Goal: Task Accomplishment & Management: Complete application form

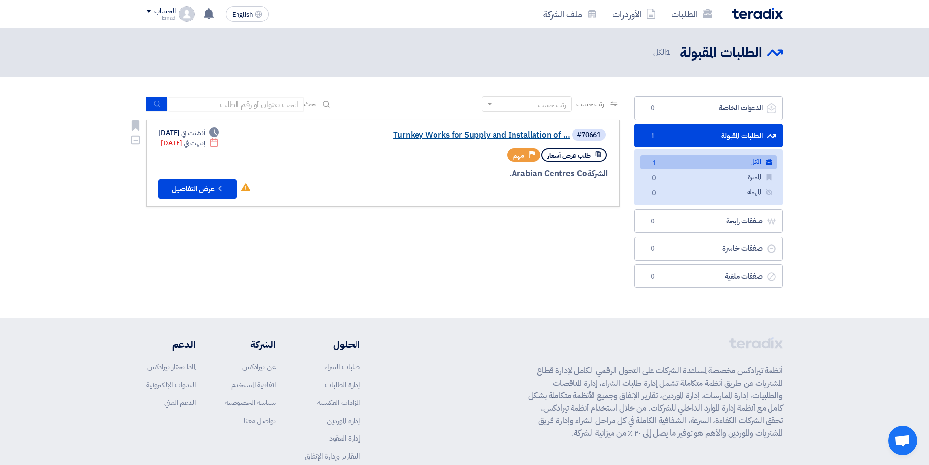
click at [466, 135] on link "Turnkey Works for Supply and Installation of ..." at bounding box center [472, 135] width 195 height 9
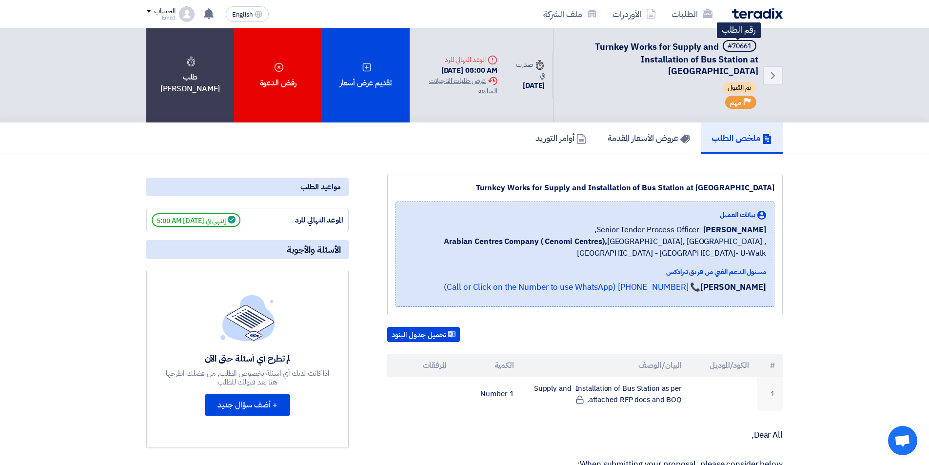
click at [736, 44] on div "#70661" at bounding box center [740, 46] width 24 height 7
copy div "70661"
click at [160, 246] on h5 "الأسئلة والأجوبة" at bounding box center [247, 249] width 202 height 19
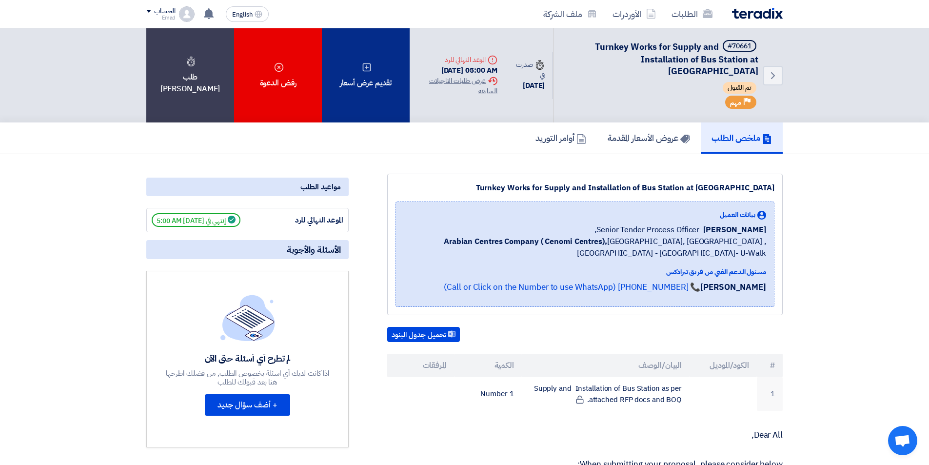
click at [377, 62] on div "تقديم عرض أسعار" at bounding box center [366, 75] width 88 height 94
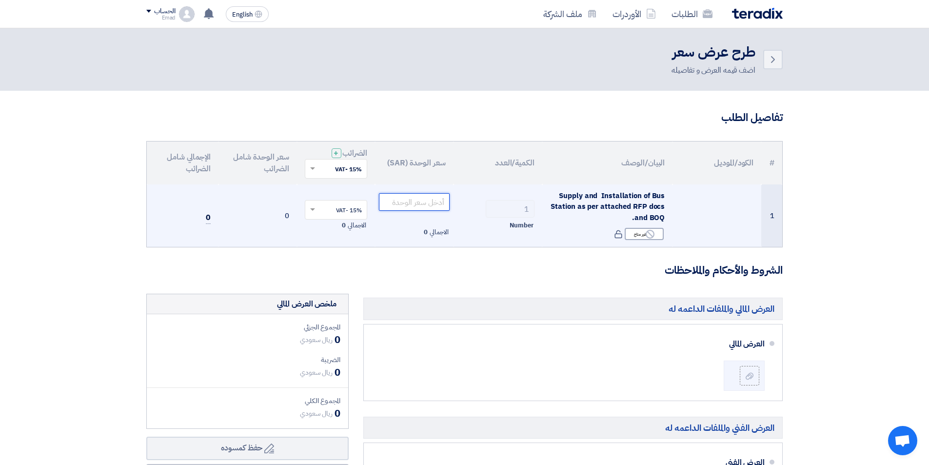
click at [427, 194] on input "number" at bounding box center [414, 202] width 71 height 18
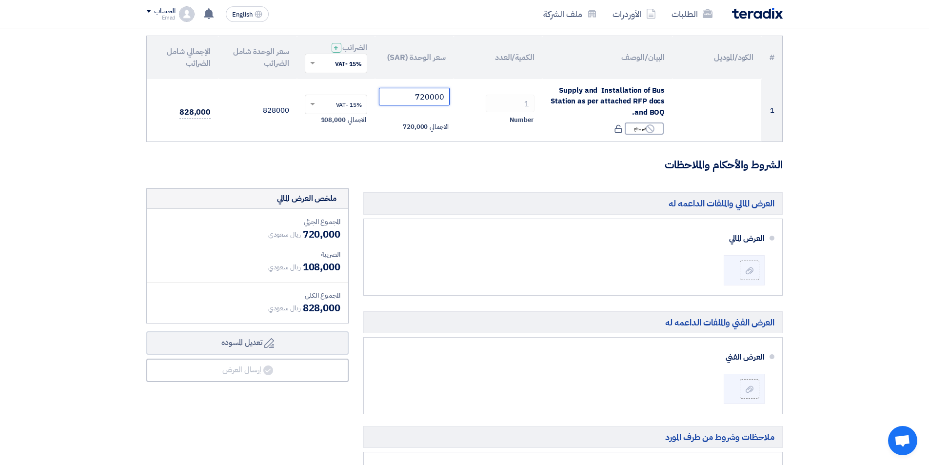
scroll to position [195, 0]
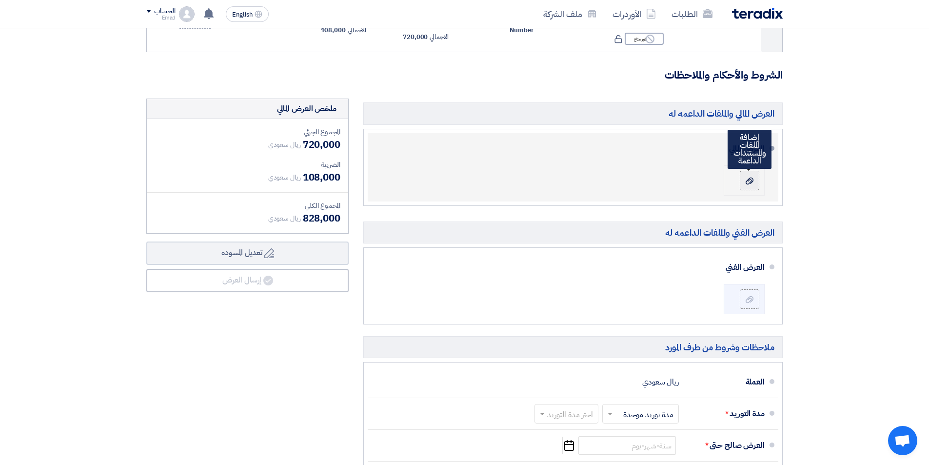
type input "720000"
click at [751, 186] on label at bounding box center [750, 181] width 20 height 20
click at [0, 0] on input "file" at bounding box center [0, 0] width 0 height 0
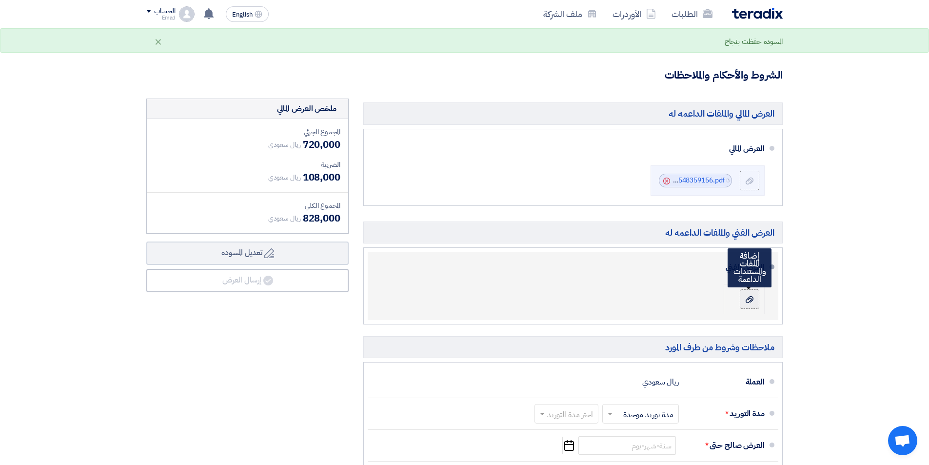
click at [754, 298] on div at bounding box center [750, 299] width 12 height 10
click at [0, 0] on input "file" at bounding box center [0, 0] width 0 height 0
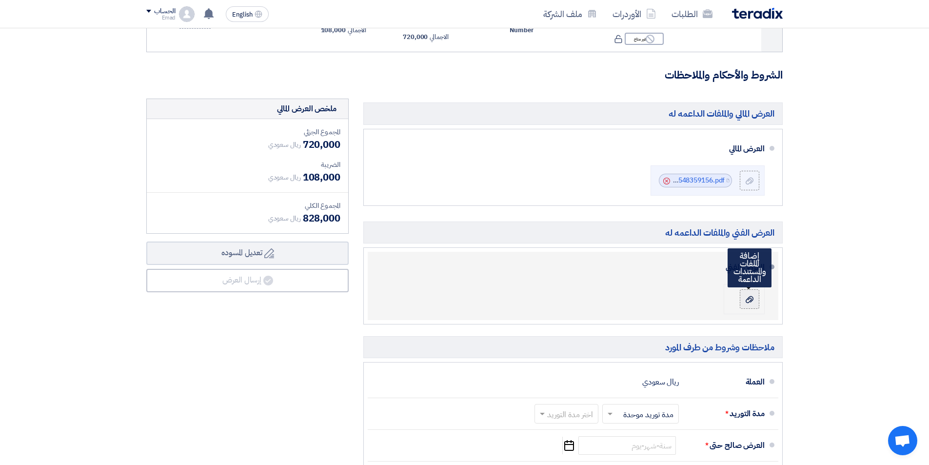
click at [755, 298] on div at bounding box center [750, 299] width 12 height 10
click at [0, 0] on input "file" at bounding box center [0, 0] width 0 height 0
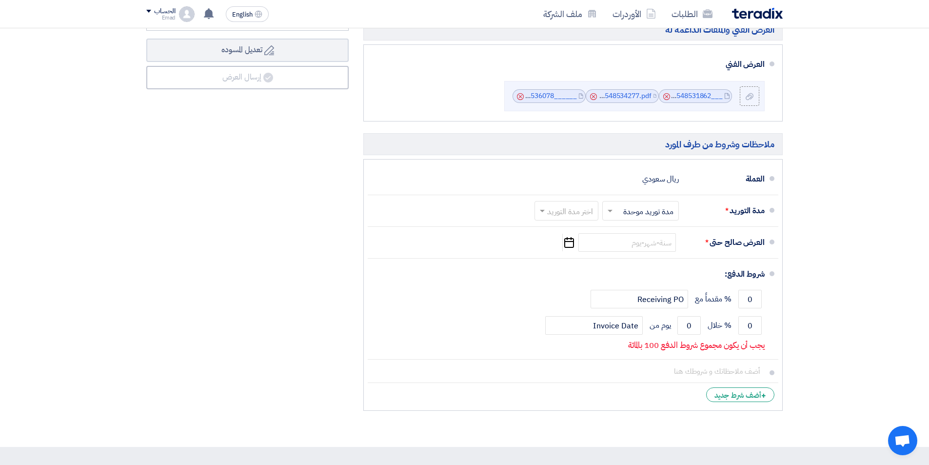
scroll to position [439, 0]
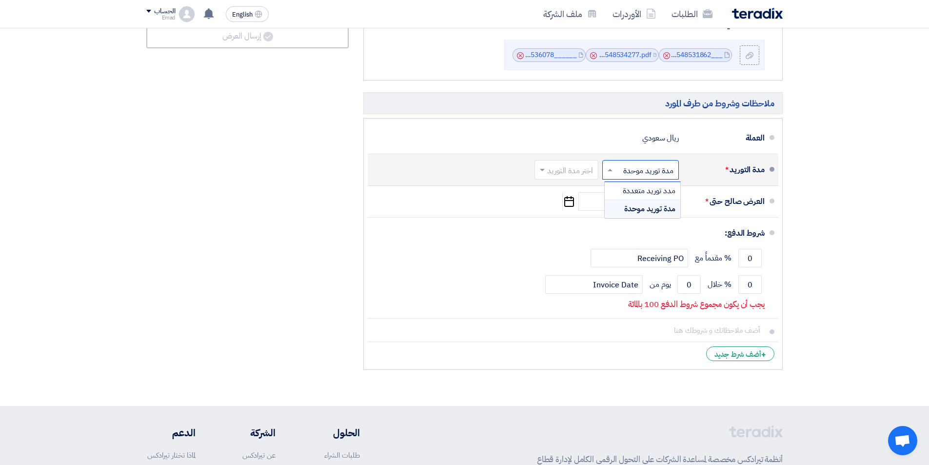
click at [626, 172] on input "text" at bounding box center [639, 171] width 72 height 14
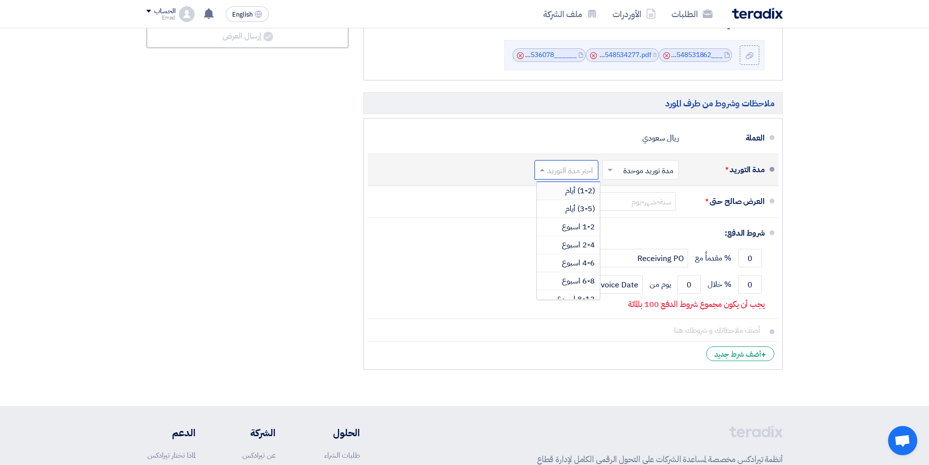
click at [586, 173] on input "text" at bounding box center [564, 171] width 59 height 14
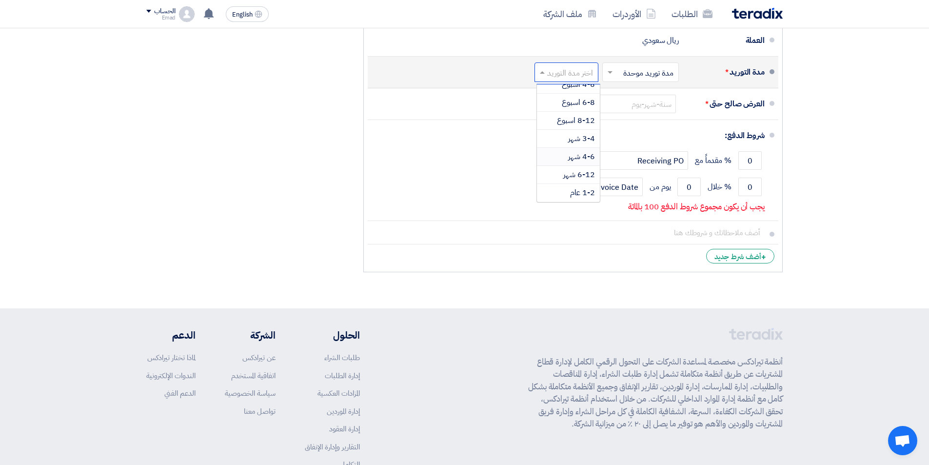
click at [569, 158] on span "4-6 شهر" at bounding box center [581, 157] width 27 height 12
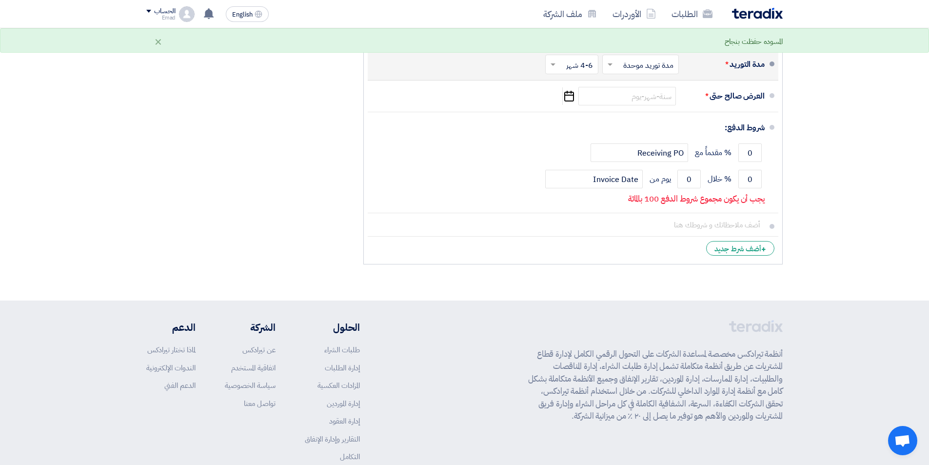
scroll to position [488, 0]
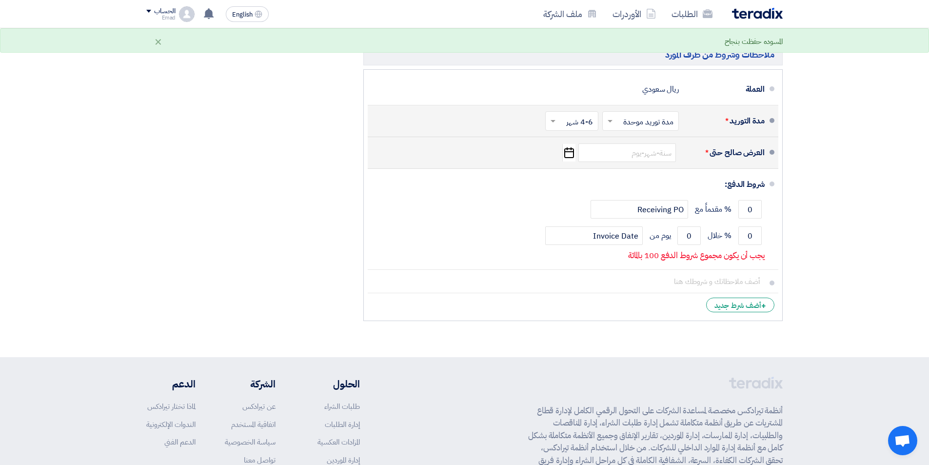
click at [566, 154] on icon "Pick a date" at bounding box center [569, 153] width 13 height 18
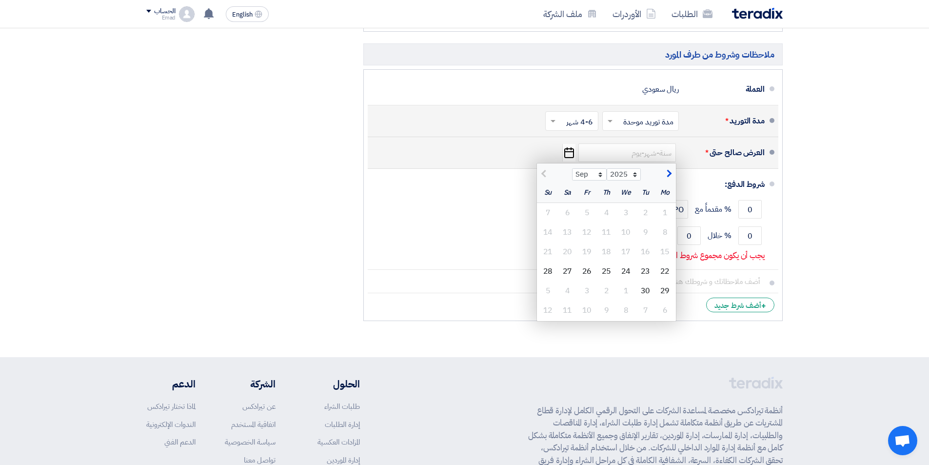
click at [669, 170] on span "button" at bounding box center [667, 174] width 5 height 11
select select "12"
click at [662, 267] on div "22" at bounding box center [666, 272] width 20 height 20
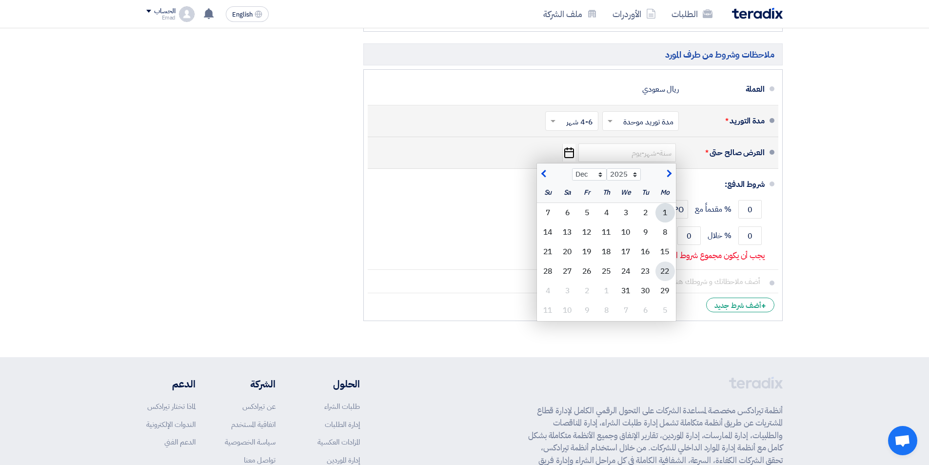
type input "[DATE]"
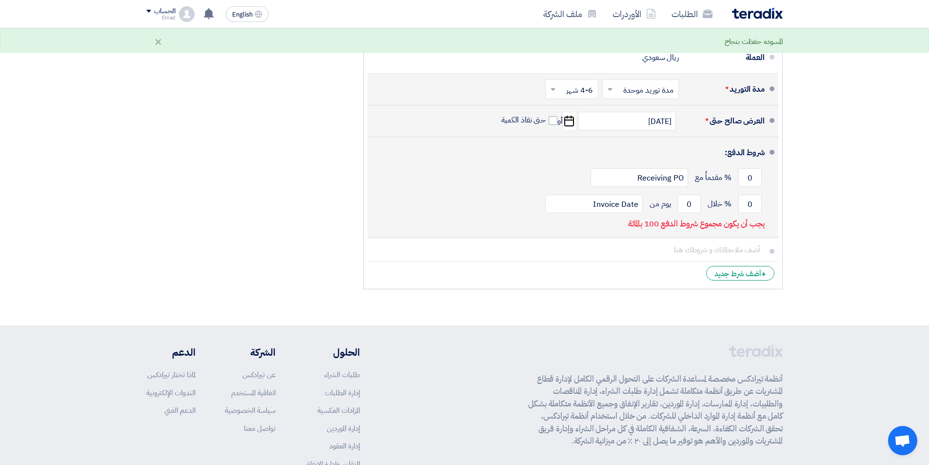
scroll to position [537, 0]
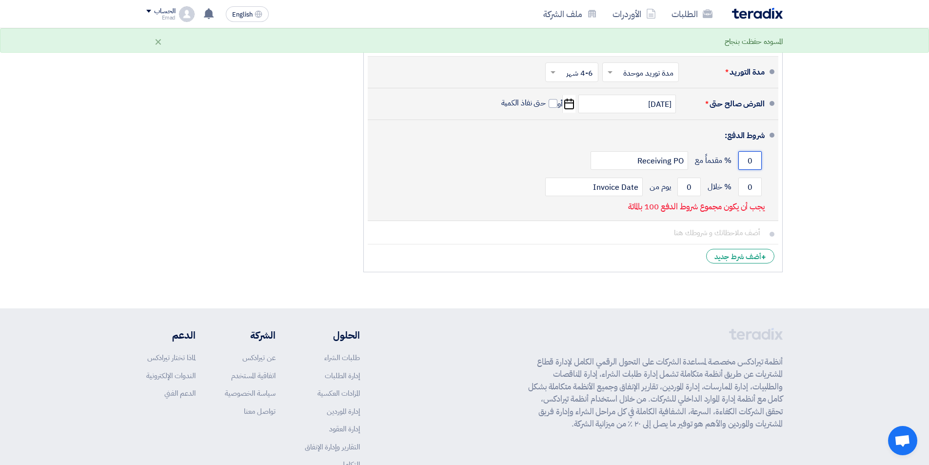
click at [745, 162] on input "0" at bounding box center [750, 160] width 23 height 19
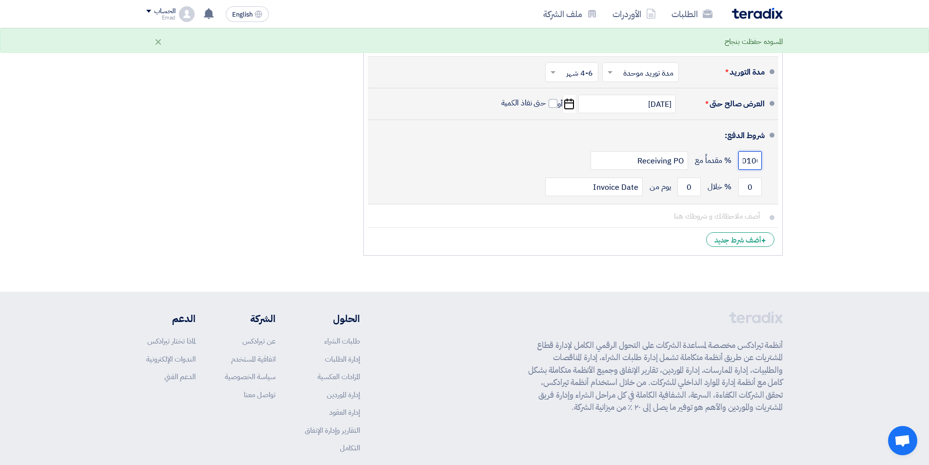
type input "0100"
click at [700, 140] on div "شروط الدفع:" at bounding box center [574, 135] width 382 height 23
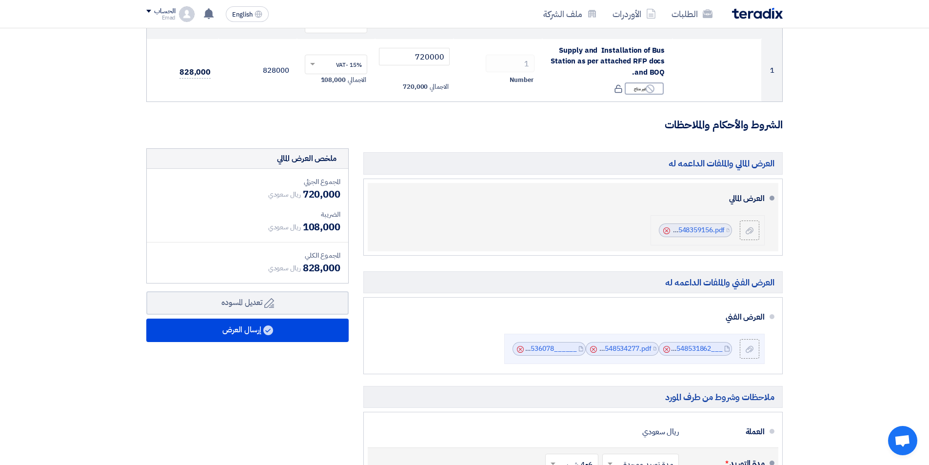
scroll to position [146, 0]
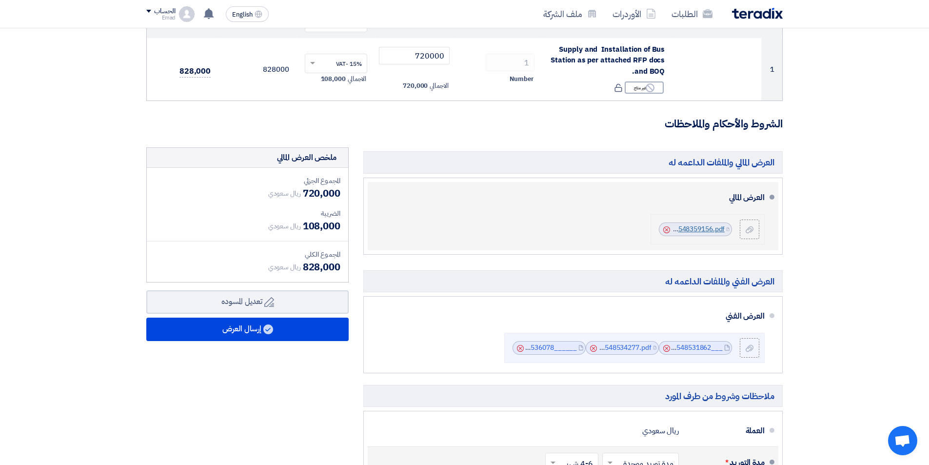
click at [700, 227] on link "Abed_Alhabashi_Offer_1758548359156.pdf" at bounding box center [657, 229] width 135 height 10
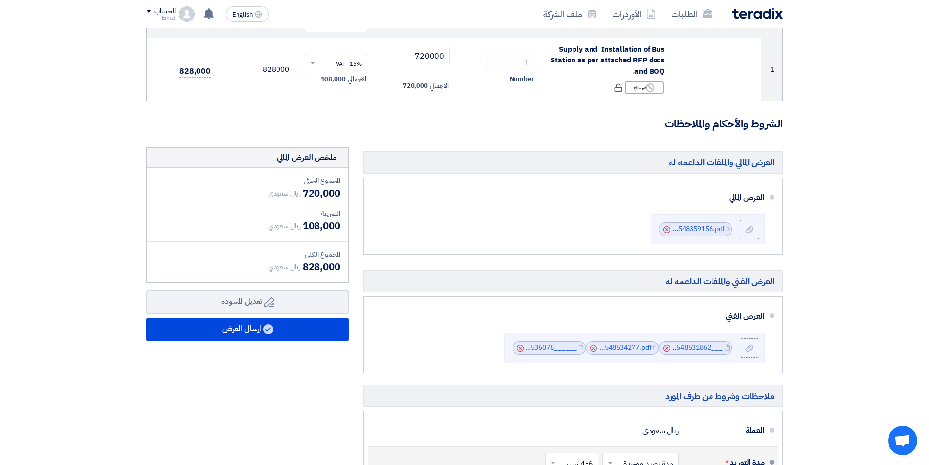
click at [61, 118] on section "تفاصيل الطلب # الكود/الموديل البيان/الوصف الكمية/العدد سعر الوحدة (SAR) الضرائب…" at bounding box center [464, 313] width 929 height 738
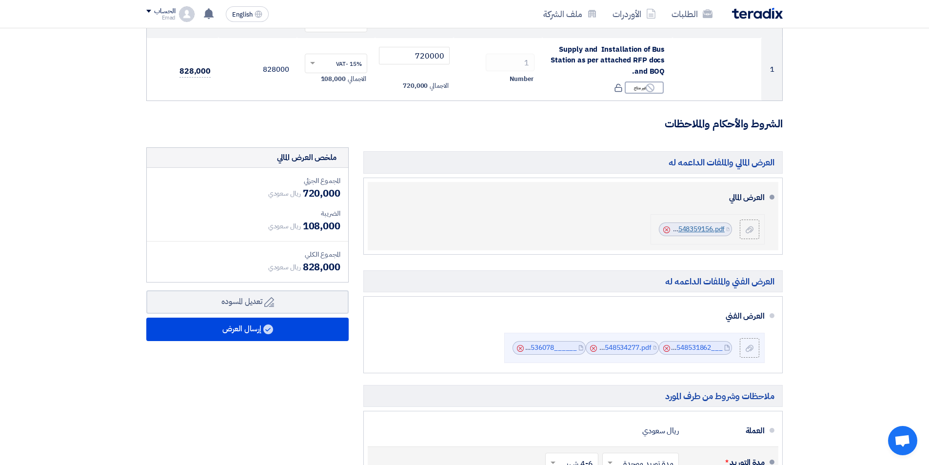
click at [702, 233] on link "Abed_Alhabashi_Offer_1758548359156.pdf" at bounding box center [657, 229] width 135 height 10
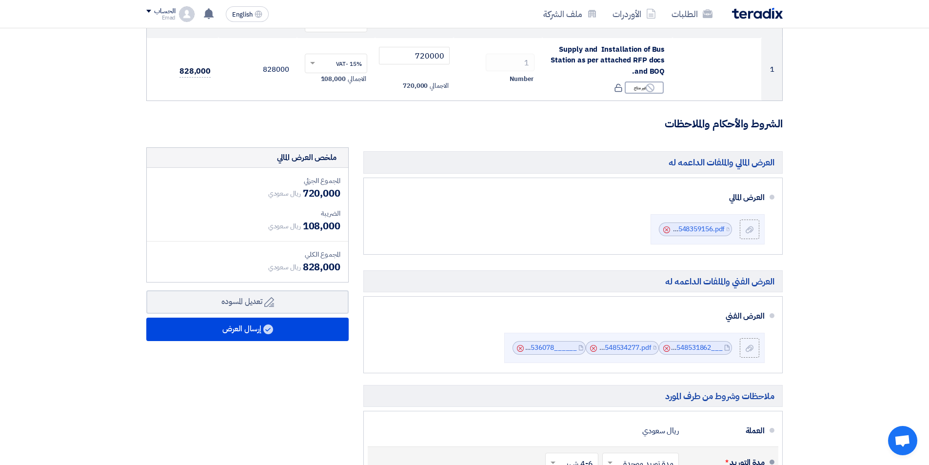
click at [133, 181] on section "تفاصيل الطلب # الكود/الموديل البيان/الوصف الكمية/العدد سعر الوحدة (SAR) الضرائب…" at bounding box center [464, 313] width 929 height 738
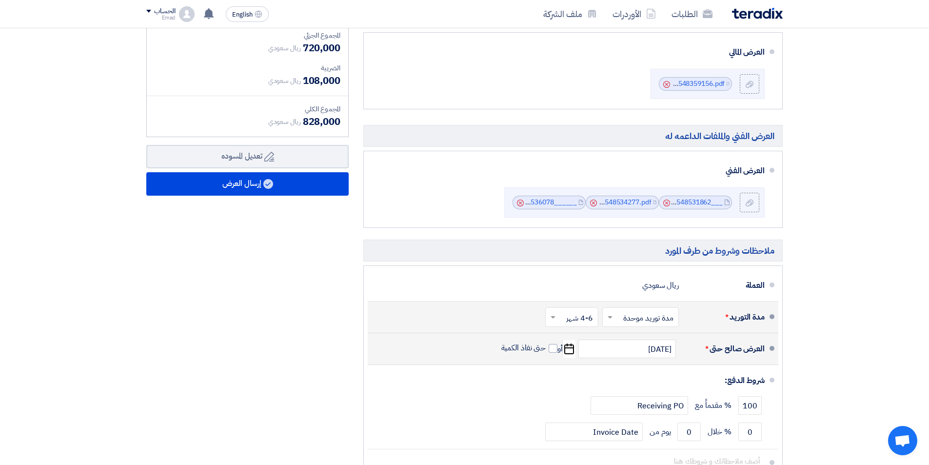
scroll to position [293, 0]
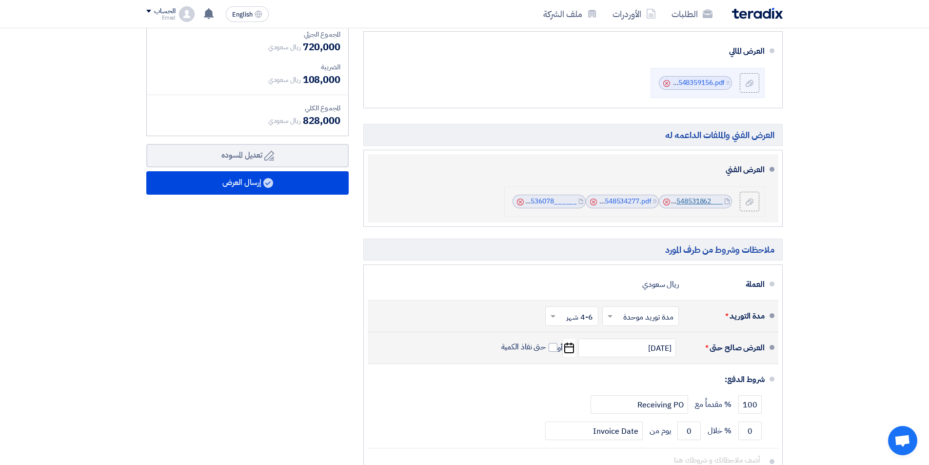
click at [700, 198] on link "___1758548531862.pdf" at bounding box center [686, 201] width 74 height 10
click at [634, 202] on link "Company_Profile_1758548534277.pdf" at bounding box center [592, 201] width 119 height 10
click at [553, 201] on link "______1758548536078.pdf" at bounding box center [534, 201] width 85 height 10
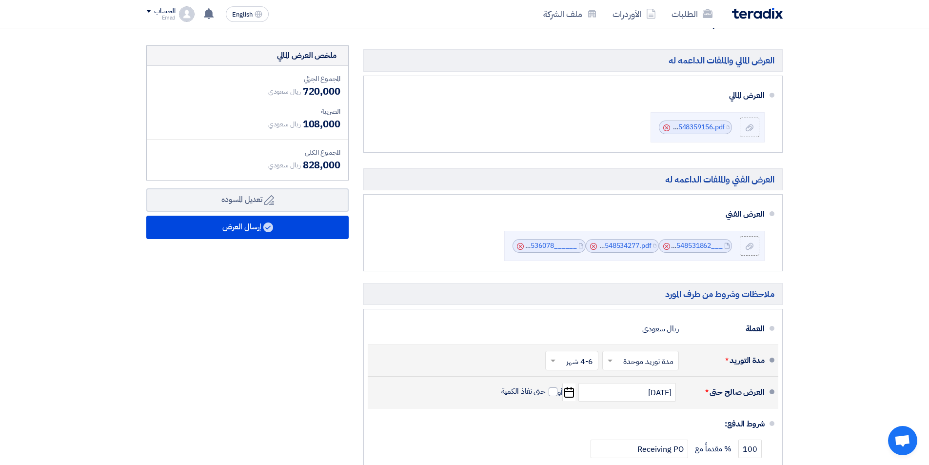
scroll to position [244, 0]
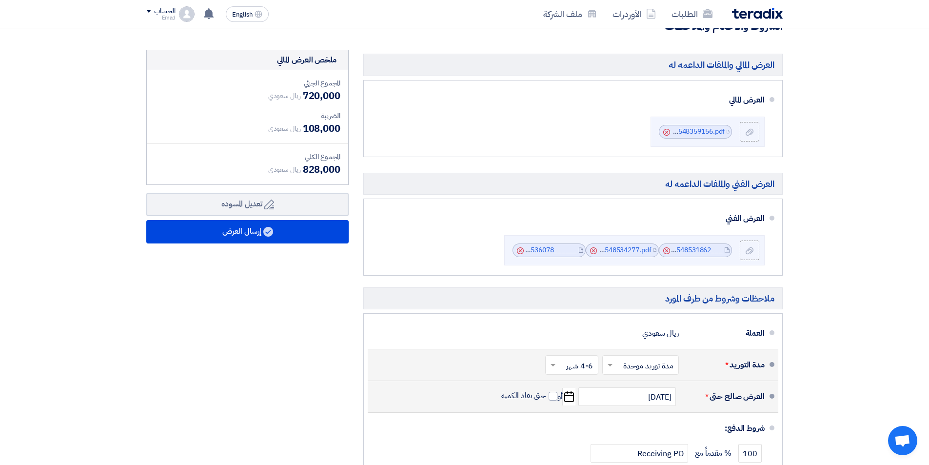
click at [851, 200] on section "تفاصيل الطلب # الكود/الموديل البيان/الوصف الكمية/العدد سعر الوحدة (SAR) الضرائب…" at bounding box center [464, 216] width 929 height 738
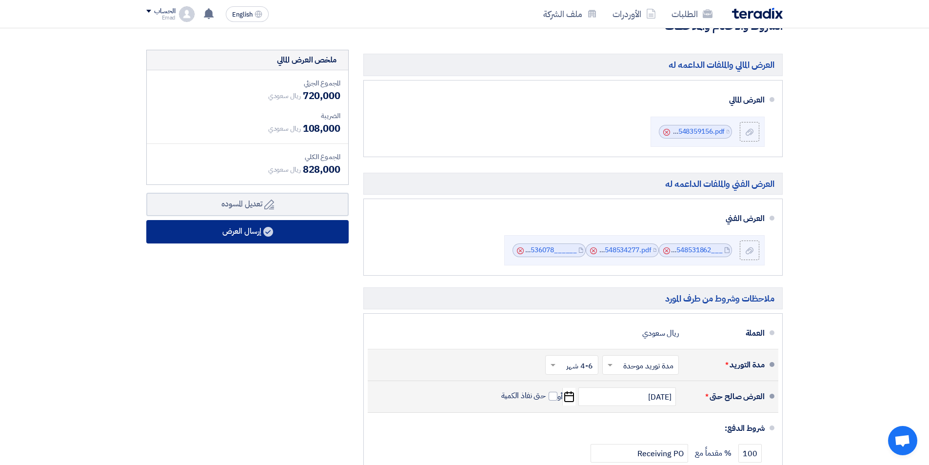
click at [270, 231] on use at bounding box center [268, 232] width 10 height 10
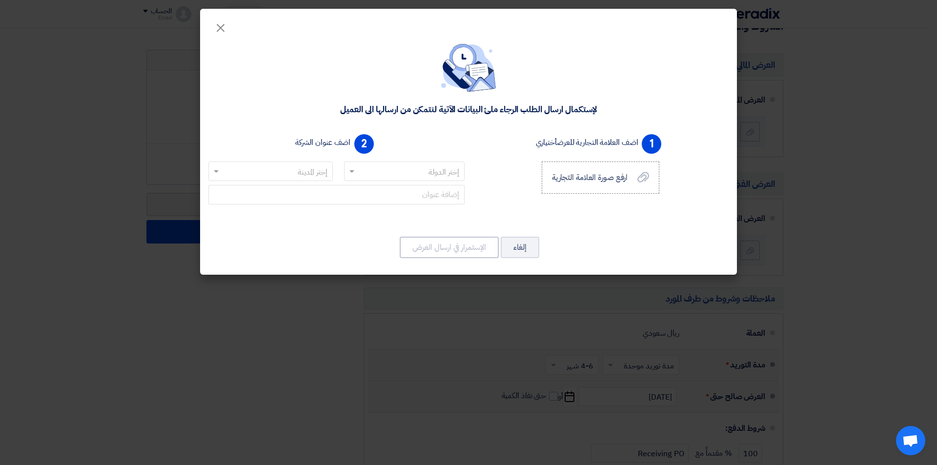
click at [365, 172] on input "text" at bounding box center [409, 172] width 101 height 16
click at [393, 175] on input "سشع" at bounding box center [409, 172] width 101 height 16
click at [424, 174] on input "سشع" at bounding box center [409, 172] width 101 height 16
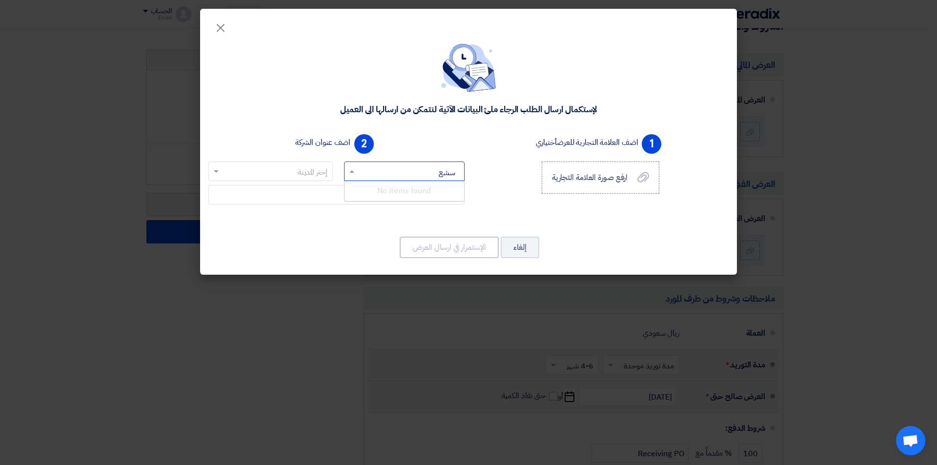
click at [424, 174] on input "سشع" at bounding box center [409, 172] width 101 height 16
type input "س"
type input "sau"
click at [413, 185] on span "[GEOGRAPHIC_DATA]" at bounding box center [404, 191] width 77 height 12
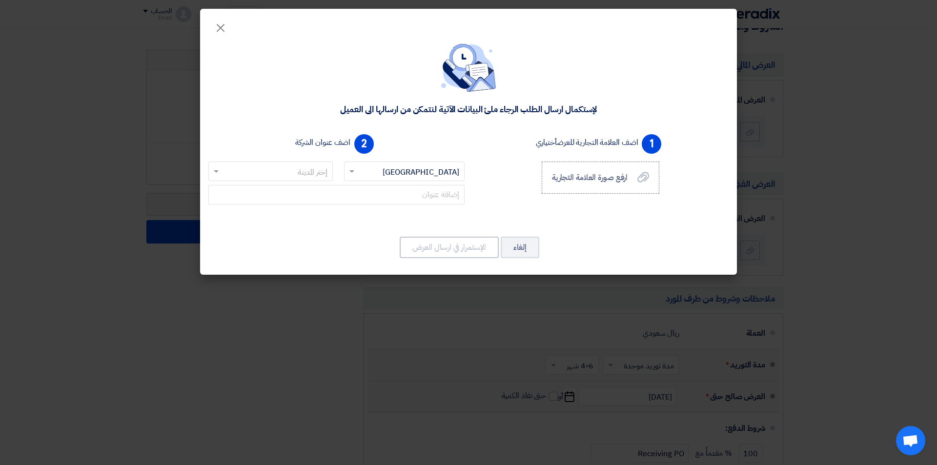
click at [278, 173] on input "text" at bounding box center [275, 172] width 105 height 16
type input "da"
click at [262, 203] on div "Dammam" at bounding box center [270, 211] width 123 height 20
click at [448, 189] on input "text" at bounding box center [336, 195] width 256 height 20
click at [601, 173] on span "ارفع صورة العلامة التجارية" at bounding box center [590, 178] width 76 height 12
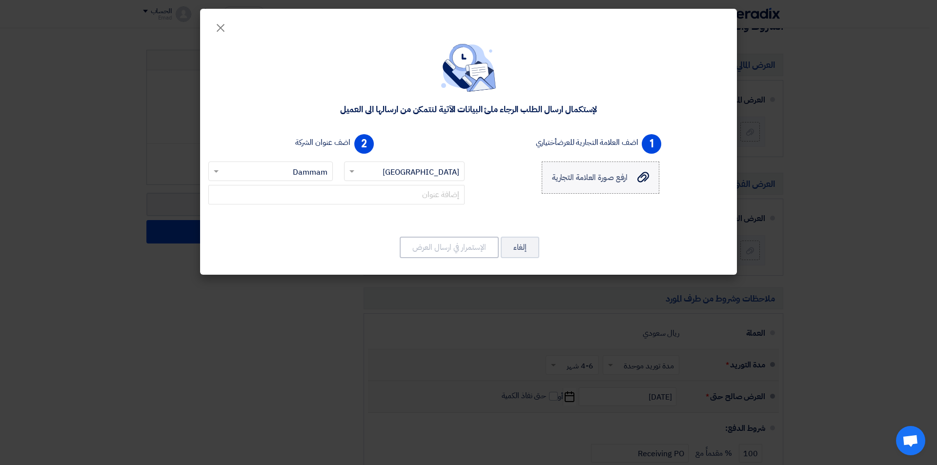
click at [0, 0] on input "ارفع صورة العلامة التجارية ارفع صورة العلامة التجارية" at bounding box center [0, 0] width 0 height 0
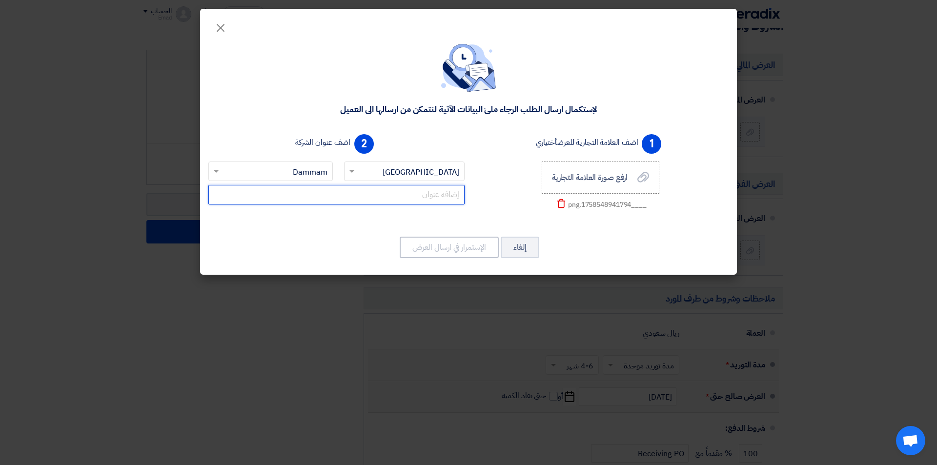
click at [411, 198] on input "text" at bounding box center [336, 195] width 256 height 20
type input "a"
type input "[PERSON_NAME] dist. prince saad st"
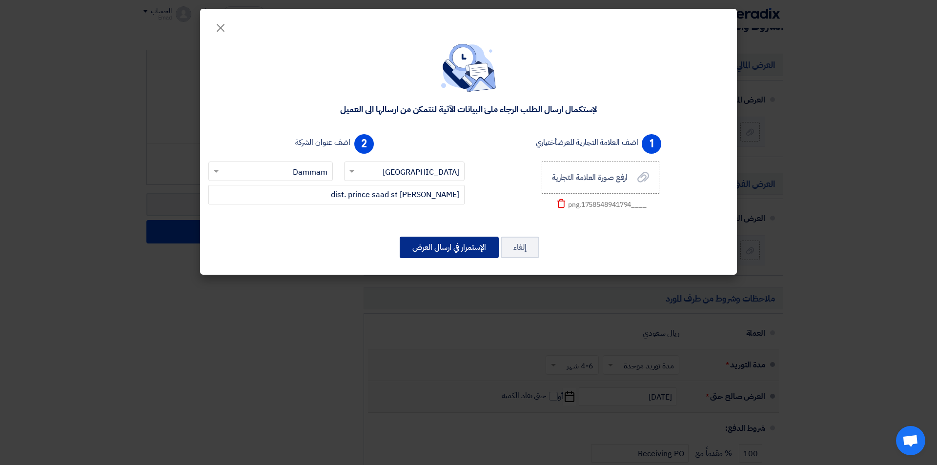
click at [442, 241] on button "الإستمرار في ارسال العرض" at bounding box center [449, 247] width 99 height 21
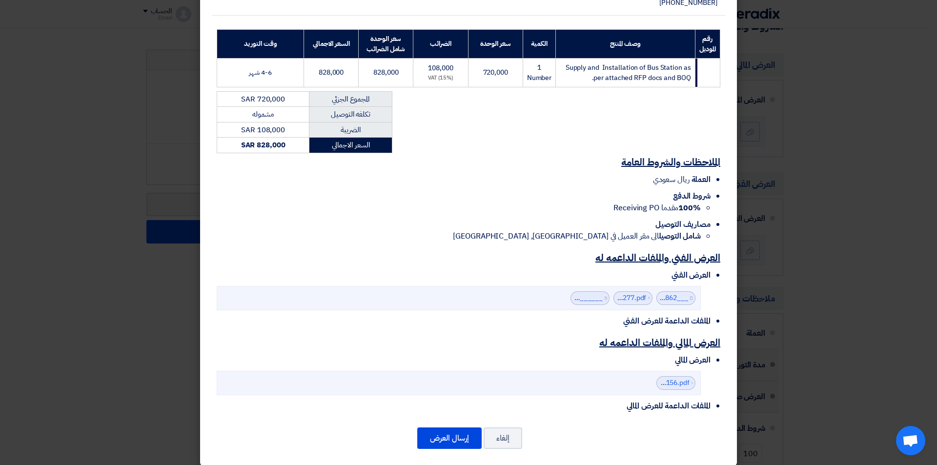
scroll to position [159, 0]
click at [469, 427] on button "إرسال العرض" at bounding box center [449, 437] width 64 height 21
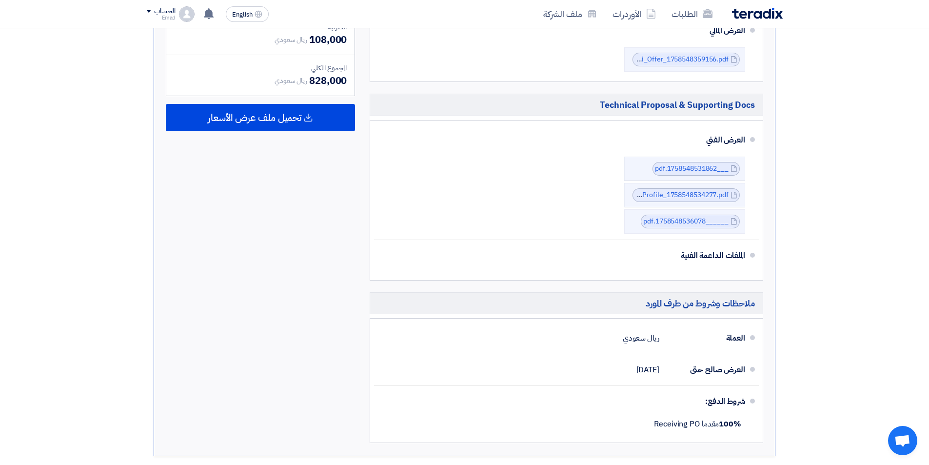
scroll to position [439, 0]
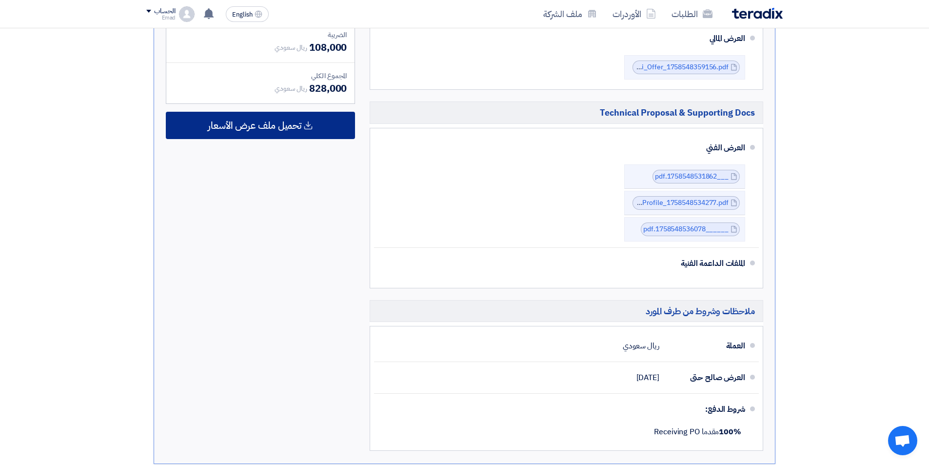
click at [313, 119] on div "تحميل ملف عرض الأسعار" at bounding box center [260, 125] width 189 height 27
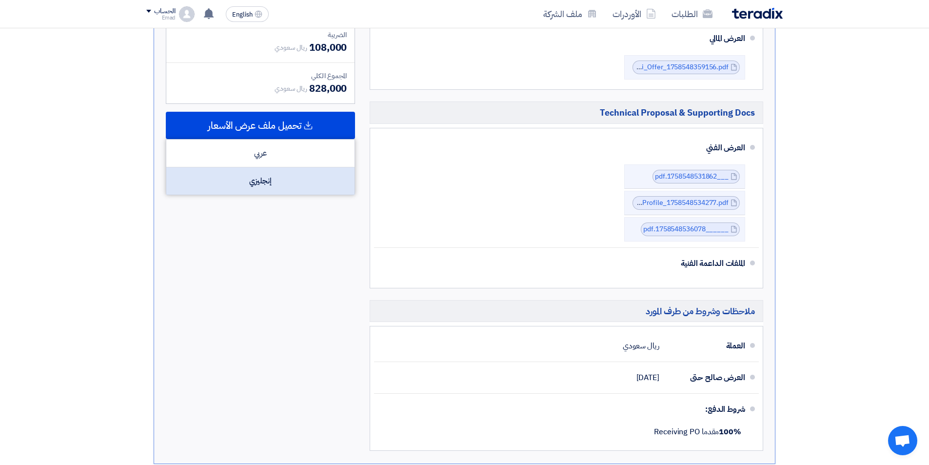
click at [256, 186] on div "إنجليزي" at bounding box center [260, 180] width 188 height 27
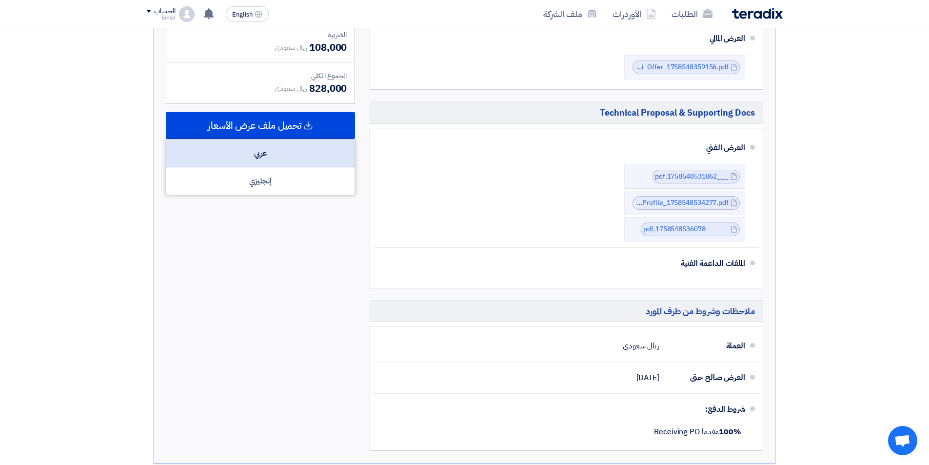
click at [263, 159] on div "عربي" at bounding box center [260, 154] width 188 height 28
